Goal: Information Seeking & Learning: Learn about a topic

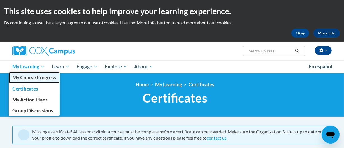
click at [40, 75] on span "My Course Progress" at bounding box center [34, 78] width 44 height 6
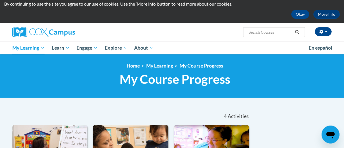
scroll to position [20, 0]
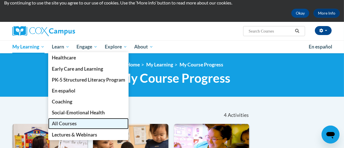
click at [70, 124] on span "All Courses" at bounding box center [64, 124] width 25 height 6
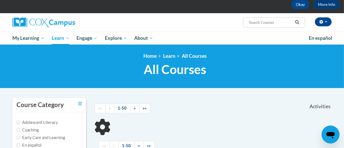
scroll to position [29, 0]
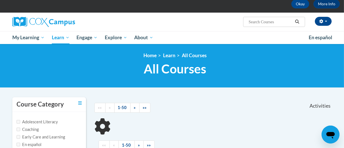
click at [344, 44] on html "This site uses cookies to help improve your learning experience. By continuing …" at bounding box center [172, 45] width 344 height 148
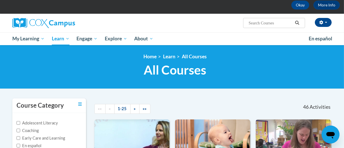
scroll to position [22, 0]
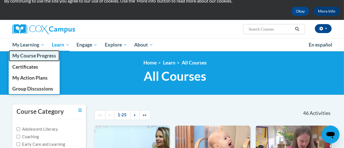
click at [26, 54] on span "My Course Progress" at bounding box center [34, 56] width 44 height 6
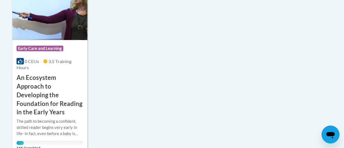
scroll to position [329, 0]
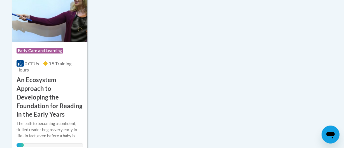
type input "emergent"
click at [58, 91] on h3 "An Ecosystem Approach to Developing the Foundation for Reading in the Early Yea…" at bounding box center [50, 97] width 67 height 43
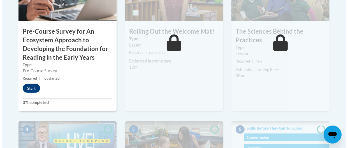
scroll to position [253, 0]
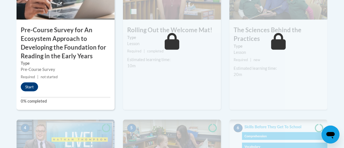
drag, startPoint x: 348, startPoint y: 43, endPoint x: 347, endPoint y: 65, distance: 21.9
click at [28, 88] on button "Start" at bounding box center [29, 86] width 17 height 9
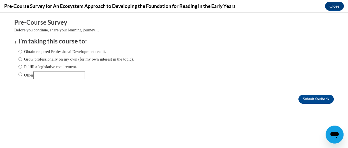
scroll to position [0, 0]
click at [19, 53] on input "Obtain required Professional Development credit." at bounding box center [21, 52] width 4 height 6
radio input "true"
click at [309, 98] on input "Submit feedback" at bounding box center [316, 99] width 35 height 9
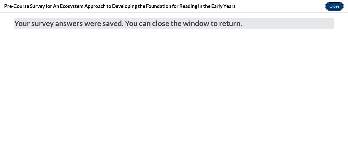
click at [340, 6] on button "Close" at bounding box center [334, 6] width 19 height 9
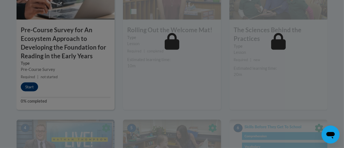
click at [35, 87] on div at bounding box center [172, 74] width 344 height 148
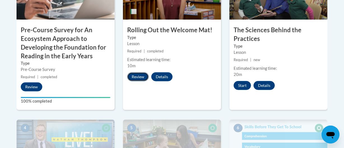
click at [144, 75] on button "Review" at bounding box center [138, 76] width 22 height 9
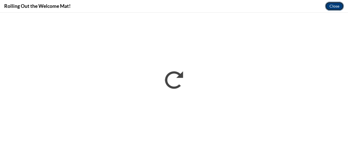
click at [330, 10] on button "Close" at bounding box center [334, 6] width 19 height 9
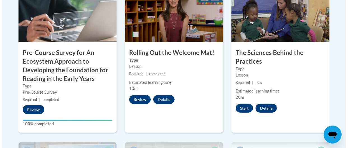
scroll to position [236, 0]
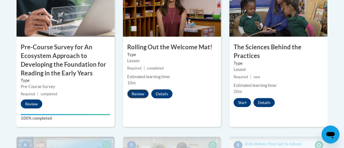
click at [143, 93] on button "Review" at bounding box center [138, 93] width 22 height 9
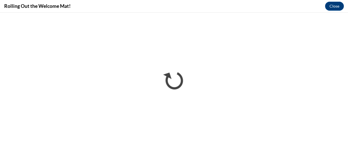
scroll to position [0, 0]
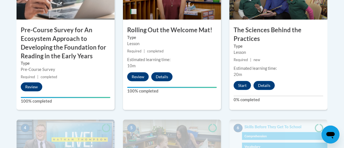
scroll to position [254, 0]
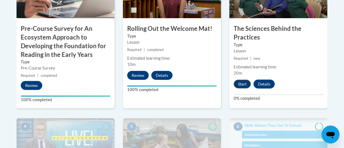
click at [245, 84] on button "Start" at bounding box center [242, 84] width 17 height 9
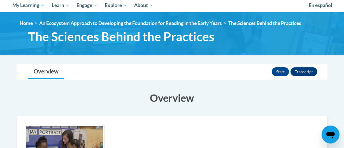
scroll to position [107, 0]
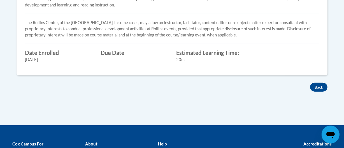
drag, startPoint x: 347, startPoint y: 35, endPoint x: 348, endPoint y: 110, distance: 74.3
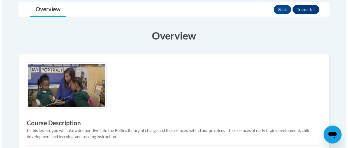
scroll to position [82, 0]
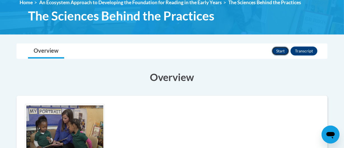
click at [281, 53] on button "Start" at bounding box center [280, 51] width 17 height 9
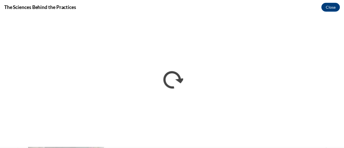
scroll to position [0, 0]
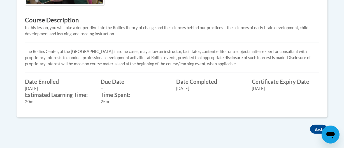
scroll to position [227, 0]
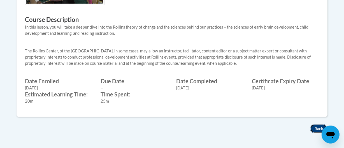
click at [312, 127] on button "Back" at bounding box center [318, 128] width 17 height 9
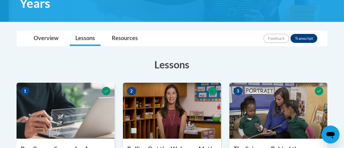
scroll to position [126, 0]
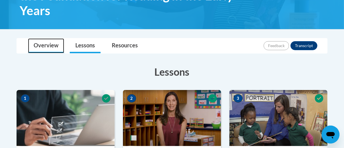
click at [51, 46] on link "Overview" at bounding box center [46, 45] width 36 height 15
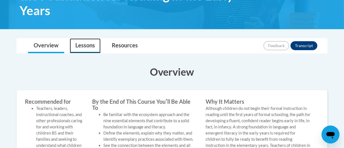
click at [81, 44] on link "Lessons" at bounding box center [85, 45] width 31 height 15
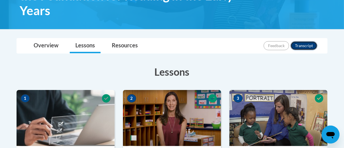
click at [303, 44] on button "Transcript" at bounding box center [304, 45] width 27 height 9
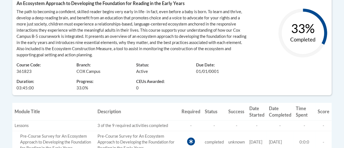
scroll to position [153, 0]
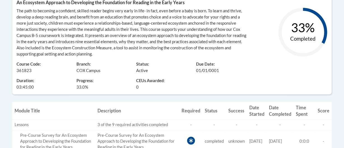
click at [299, 26] on text "33%" at bounding box center [303, 27] width 24 height 15
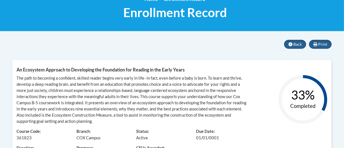
scroll to position [84, 0]
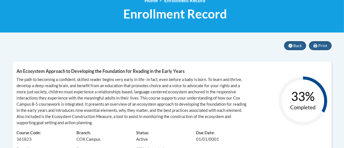
click at [295, 50] on div "Print Back An Ecosystem Approach to Developing the Foundation for Reading in th…" at bounding box center [172, 103] width 320 height 124
click at [295, 48] on button "Back" at bounding box center [295, 45] width 22 height 9
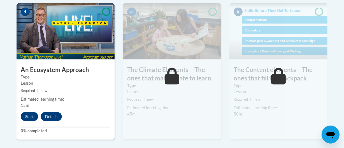
scroll to position [371, 0]
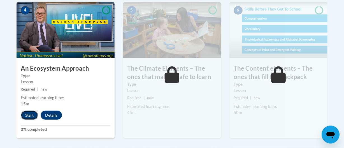
click at [30, 117] on button "Start" at bounding box center [29, 115] width 17 height 9
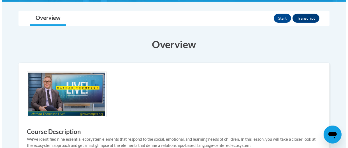
scroll to position [116, 0]
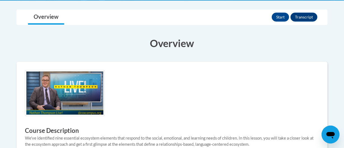
drag, startPoint x: 0, startPoint y: 0, endPoint x: 348, endPoint y: 72, distance: 355.1
click at [277, 18] on button "Start" at bounding box center [280, 17] width 17 height 9
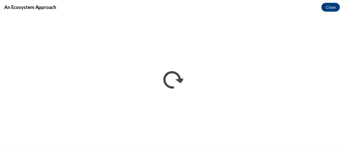
scroll to position [0, 0]
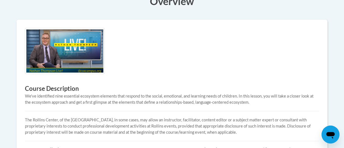
scroll to position [116, 0]
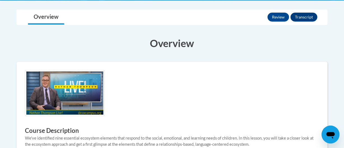
click at [342, 59] on body "This site uses cookies to help improve your learning experience. By continuing …" at bounding box center [172, 127] width 344 height 487
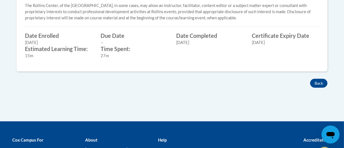
scroll to position [270, 0]
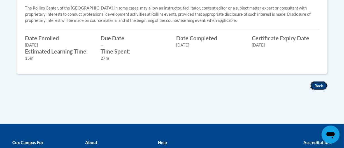
click at [319, 89] on button "Back" at bounding box center [318, 85] width 17 height 9
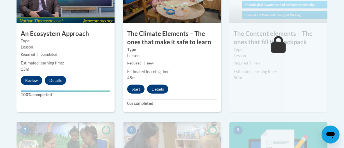
scroll to position [407, 0]
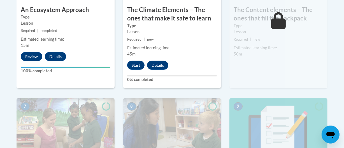
drag, startPoint x: 347, startPoint y: 82, endPoint x: 342, endPoint y: 86, distance: 5.6
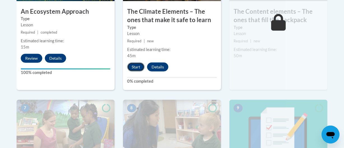
click at [130, 65] on button "Start" at bounding box center [135, 67] width 17 height 9
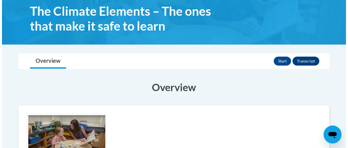
scroll to position [93, 0]
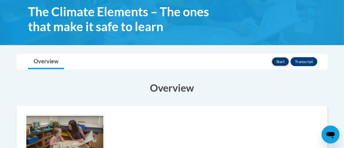
click at [275, 64] on button "Start" at bounding box center [280, 61] width 17 height 9
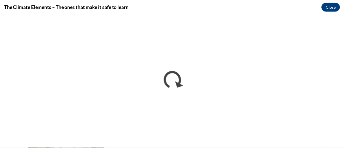
scroll to position [0, 0]
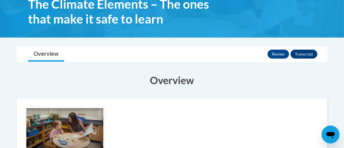
scroll to position [90, 0]
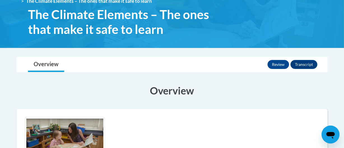
click at [306, 69] on div "Review Transcript" at bounding box center [293, 64] width 51 height 15
click at [308, 66] on button "Transcript" at bounding box center [304, 64] width 27 height 9
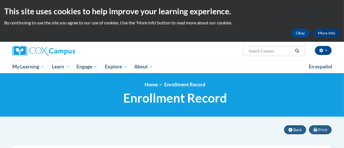
click at [310, 57] on div "Jazmine Parker (Etc/GMT+5 UTC-05:00) My Profile Inbox My Transcripts Log Out Se…" at bounding box center [172, 51] width 328 height 19
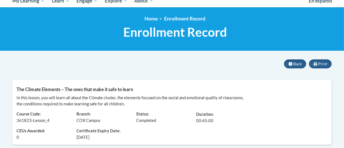
scroll to position [2, 0]
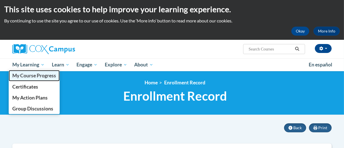
click at [28, 75] on span "My Course Progress" at bounding box center [34, 76] width 44 height 6
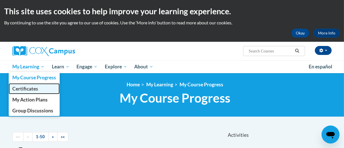
click at [17, 86] on span "Certificates" at bounding box center [25, 89] width 26 height 6
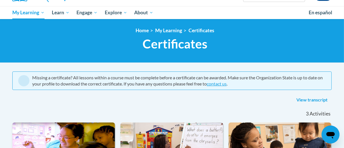
scroll to position [51, 0]
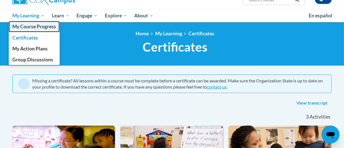
click at [29, 27] on span "My Course Progress" at bounding box center [34, 27] width 44 height 6
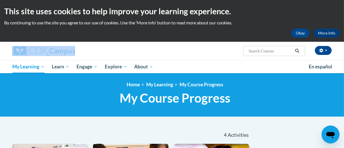
drag, startPoint x: 344, startPoint y: 18, endPoint x: 345, endPoint y: 31, distance: 12.4
click at [344, 31] on html "This site uses cookies to help improve your learning experience. By continuing …" at bounding box center [172, 74] width 344 height 148
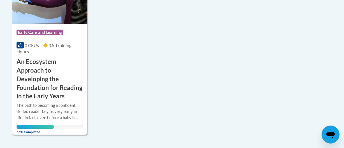
scroll to position [348, 0]
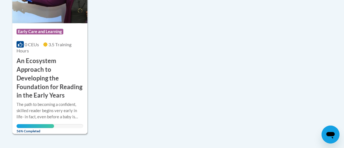
click at [80, 63] on h3 "An Ecosystem Approach to Developing the Foundation for Reading in the Early Yea…" at bounding box center [50, 78] width 67 height 43
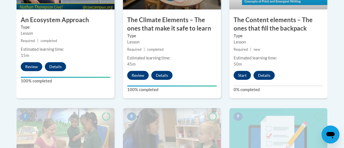
scroll to position [434, 0]
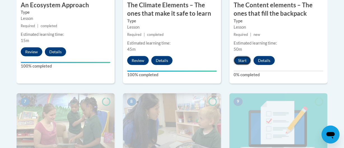
click at [245, 60] on button "Start" at bounding box center [242, 60] width 17 height 9
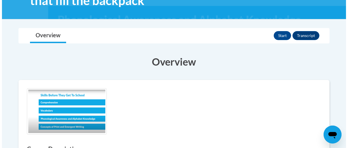
scroll to position [116, 0]
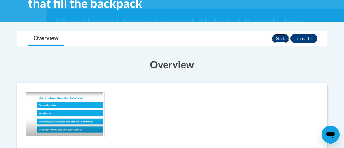
click at [282, 37] on button "Start" at bounding box center [280, 38] width 17 height 9
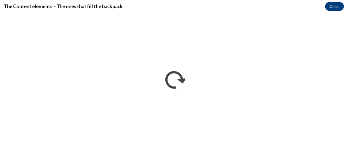
scroll to position [0, 0]
